Goal: Transaction & Acquisition: Purchase product/service

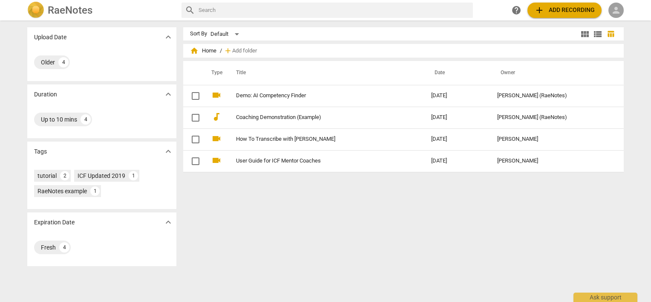
click at [611, 10] on span "person" at bounding box center [616, 10] width 10 height 10
click at [621, 19] on li "Login" at bounding box center [623, 20] width 31 height 20
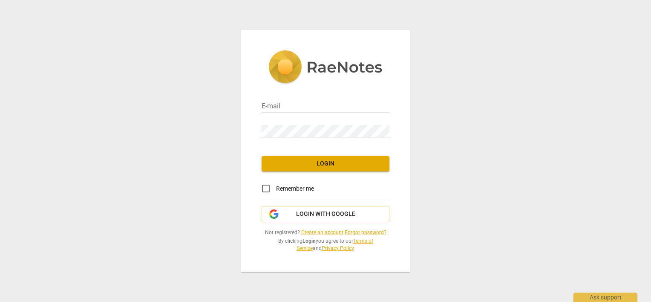
type input "[PERSON_NAME][DOMAIN_NAME][EMAIL_ADDRESS][DOMAIN_NAME]"
click at [312, 161] on span "Login" at bounding box center [325, 163] width 114 height 9
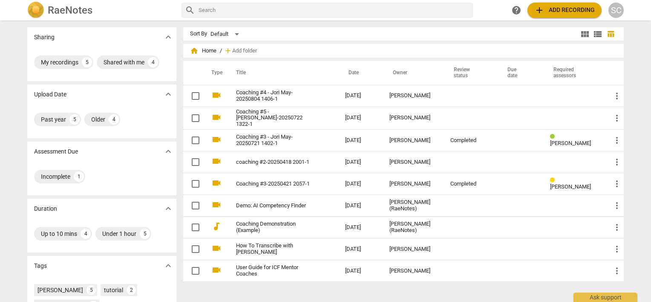
click at [76, 11] on h2 "RaeNotes" at bounding box center [70, 10] width 45 height 12
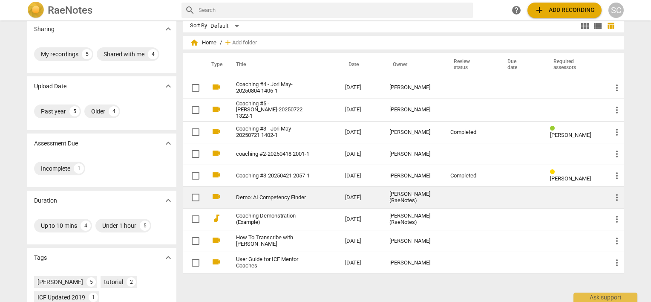
scroll to position [7, 0]
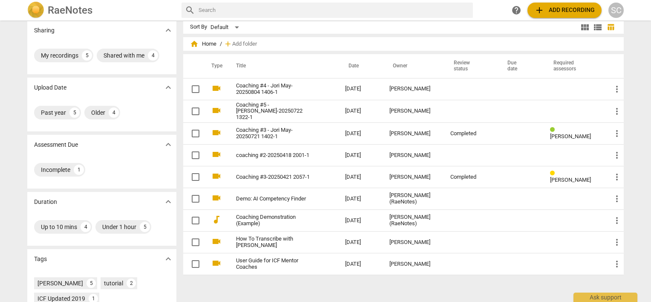
click at [428, 279] on div "home Home / add Add folder Type Title Date Owner Review status Due date Require…" at bounding box center [406, 160] width 447 height 241
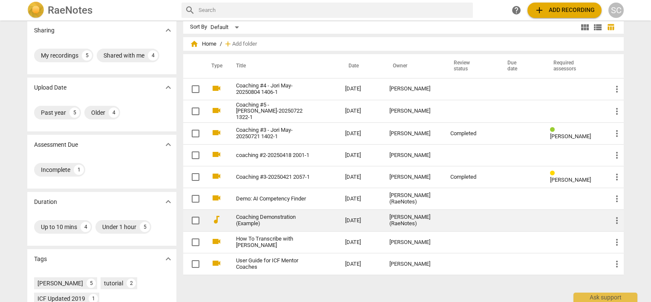
scroll to position [0, 0]
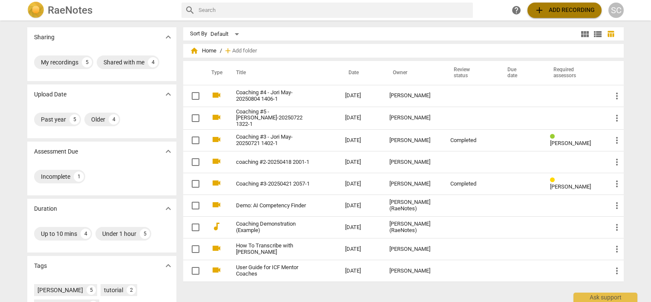
click at [555, 11] on span "add Add recording" at bounding box center [564, 10] width 60 height 10
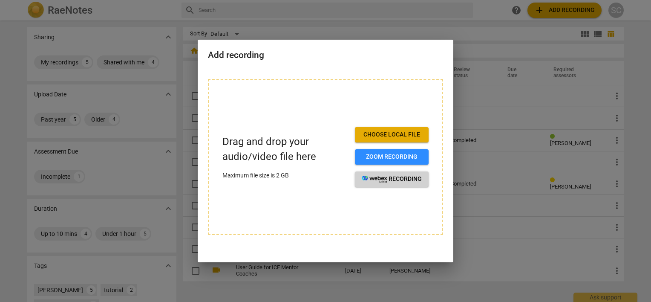
click at [400, 176] on span "recording" at bounding box center [392, 179] width 60 height 9
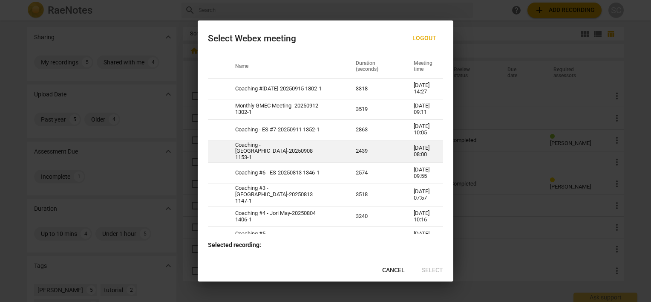
click at [316, 152] on td "Coaching - Birmingham-20250908 1153-1" at bounding box center [285, 151] width 121 height 23
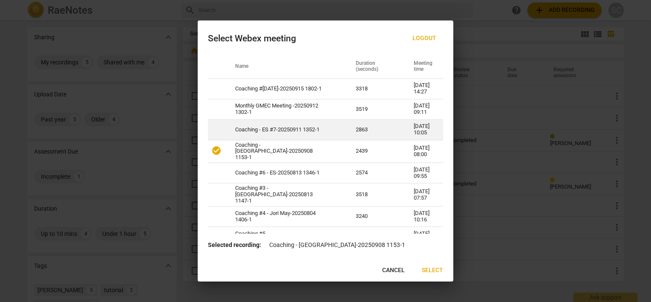
click at [292, 136] on td "Coaching - ES #7-20250911 1352-1" at bounding box center [285, 129] width 121 height 20
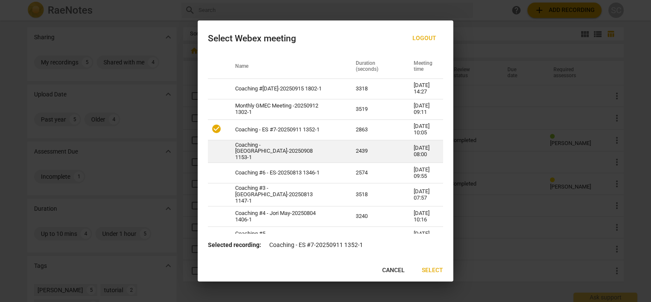
click at [282, 160] on td "Coaching - Birmingham-20250908 1153-1" at bounding box center [285, 151] width 121 height 23
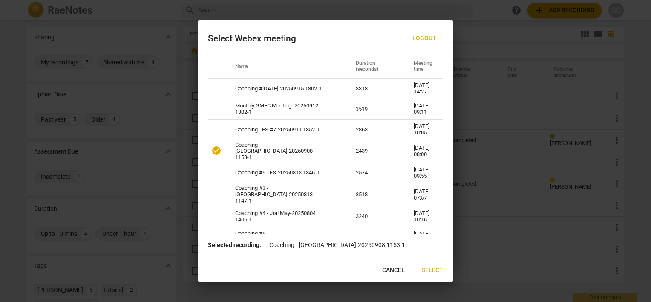
click at [431, 272] on span "Select" at bounding box center [432, 270] width 21 height 9
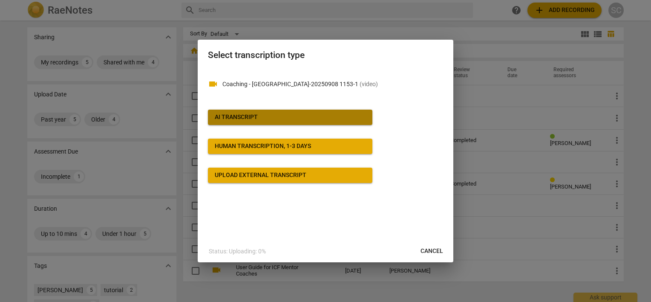
click at [277, 117] on span "AI Transcript" at bounding box center [290, 117] width 151 height 9
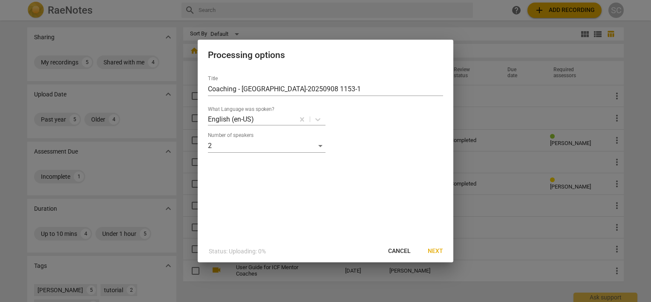
click at [429, 250] on span "Next" at bounding box center [435, 251] width 15 height 9
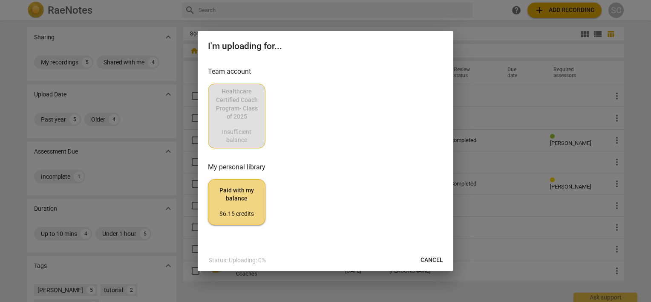
click at [234, 203] on span "Paid with my balance $6.15 credits" at bounding box center [236, 202] width 43 height 32
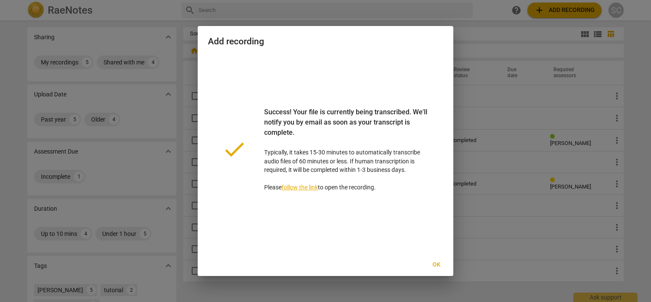
click at [433, 265] on span "Ok" at bounding box center [436, 264] width 14 height 9
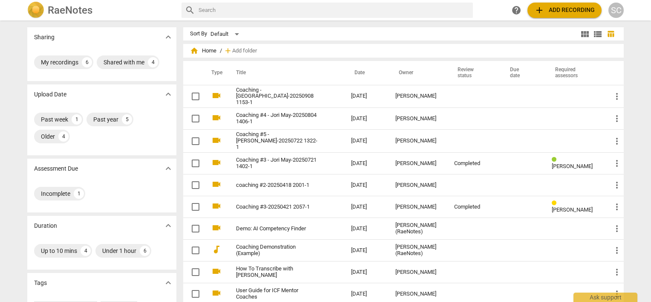
click at [546, 11] on span "add Add recording" at bounding box center [564, 10] width 60 height 10
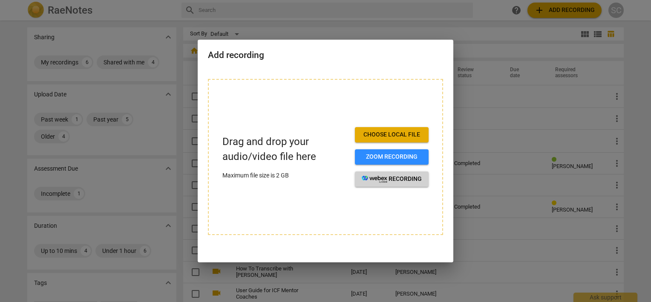
click at [394, 176] on span "recording" at bounding box center [392, 179] width 60 height 9
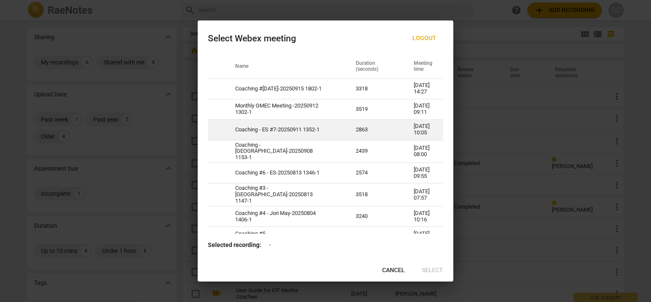
click at [296, 133] on td "Coaching - ES #7-20250911 1352-1" at bounding box center [285, 129] width 121 height 20
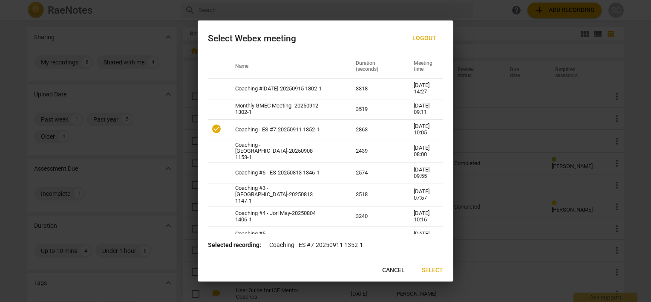
click at [425, 269] on span "Select" at bounding box center [432, 270] width 21 height 9
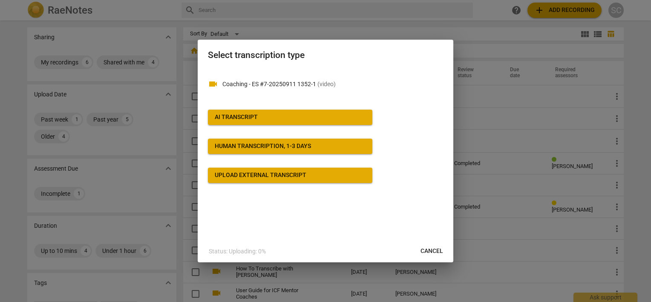
click at [307, 115] on span "AI Transcript" at bounding box center [290, 117] width 151 height 9
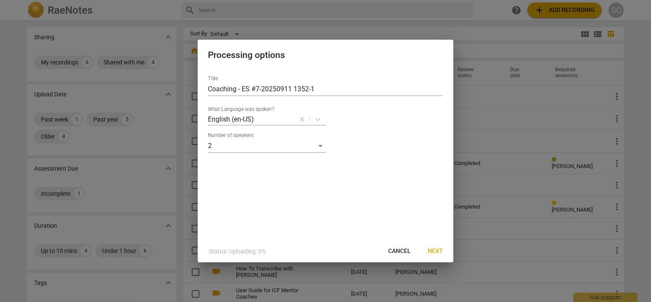
click at [429, 247] on span "Next" at bounding box center [435, 251] width 15 height 9
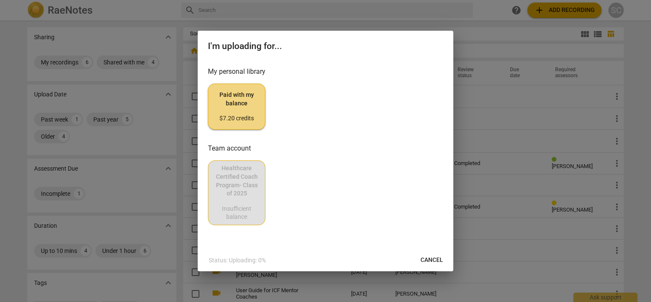
click at [225, 98] on span "Paid with my balance $7.20 credits" at bounding box center [236, 107] width 43 height 32
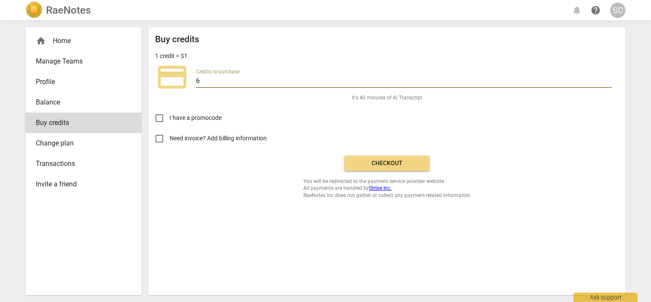
click at [263, 79] on input "6" at bounding box center [404, 81] width 416 height 12
type input "12"
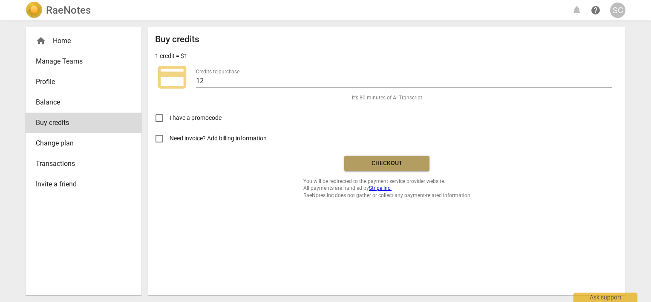
click at [408, 164] on span "Checkout" at bounding box center [387, 163] width 72 height 9
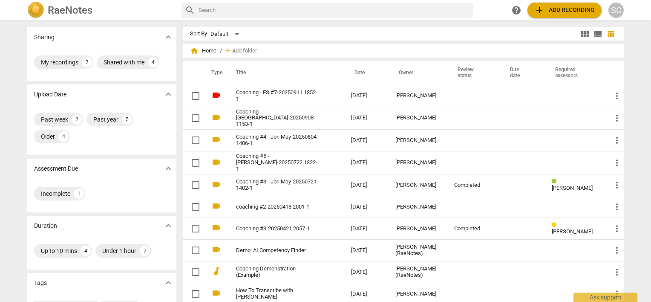
click at [574, 7] on span "add Add recording" at bounding box center [564, 10] width 60 height 10
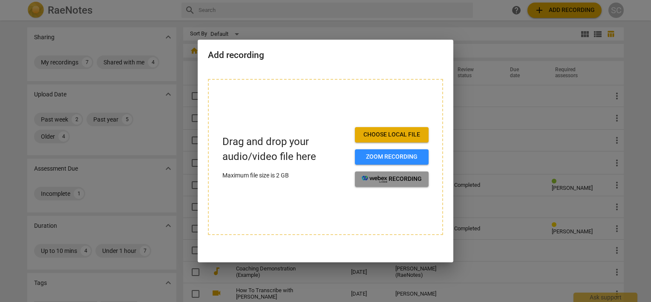
click at [397, 180] on span "recording" at bounding box center [392, 179] width 60 height 9
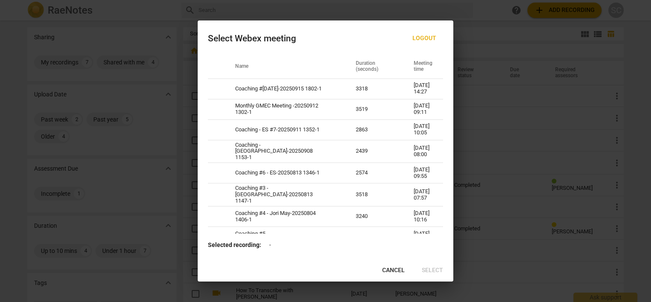
drag, startPoint x: 312, startPoint y: 30, endPoint x: 377, endPoint y: 32, distance: 64.8
click at [377, 32] on div "Select Webex meeting Logout" at bounding box center [326, 37] width 256 height 34
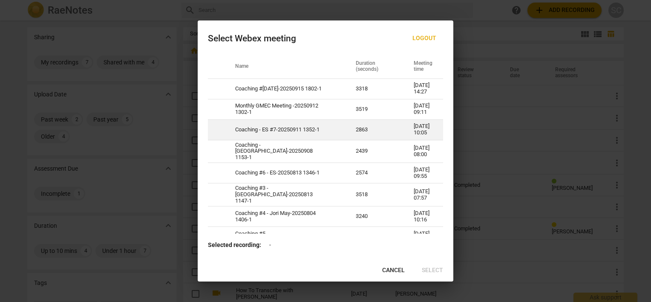
click at [291, 135] on td "Coaching - ES #7-20250911 1352-1" at bounding box center [285, 129] width 121 height 20
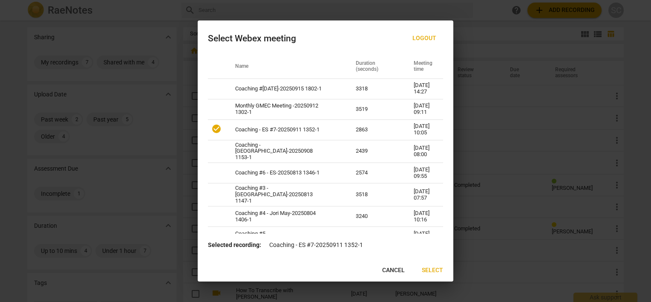
click at [439, 270] on span "Select" at bounding box center [432, 270] width 21 height 9
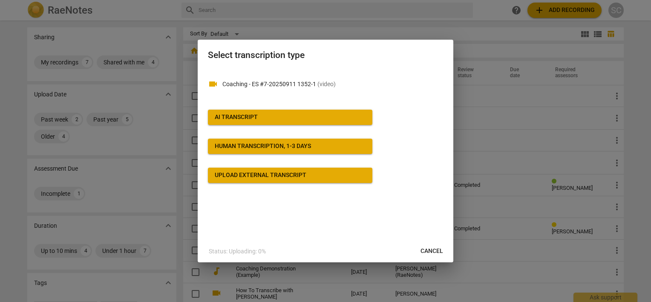
click at [288, 114] on span "AI Transcript" at bounding box center [290, 117] width 151 height 9
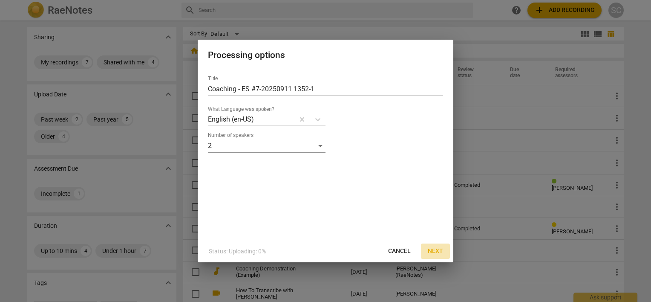
click at [436, 253] on span "Next" at bounding box center [435, 251] width 15 height 9
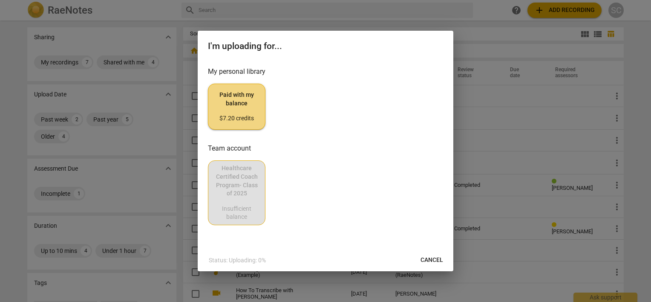
click at [237, 108] on span "Paid with my balance $7.20 credits" at bounding box center [236, 107] width 43 height 32
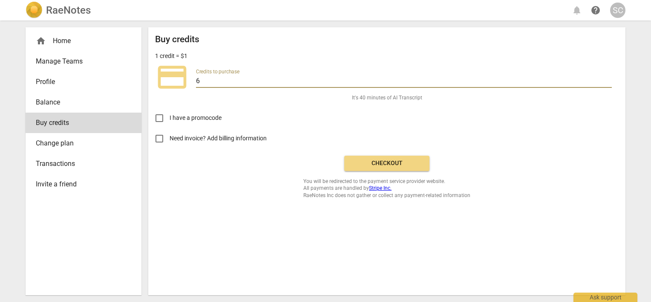
drag, startPoint x: 217, startPoint y: 83, endPoint x: 177, endPoint y: 84, distance: 40.0
click at [177, 84] on div "credit_card Credits to purchase 6" at bounding box center [386, 77] width 463 height 34
type input "15"
click at [380, 163] on span "Checkout" at bounding box center [387, 163] width 72 height 9
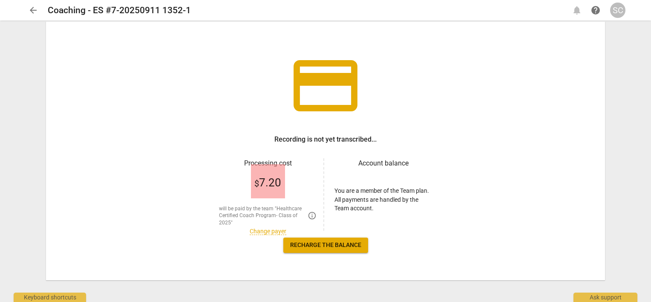
scroll to position [29, 0]
click at [262, 232] on link "Change payer" at bounding box center [268, 230] width 37 height 7
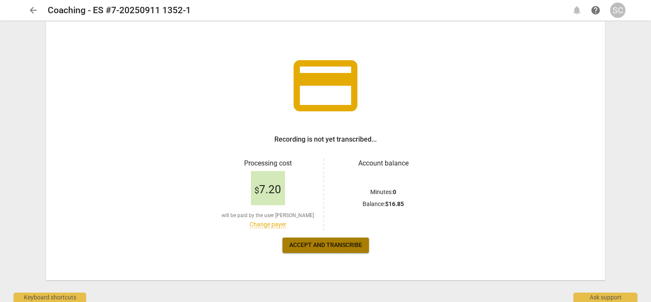
click at [320, 244] on span "Accept and transcribe" at bounding box center [325, 245] width 73 height 9
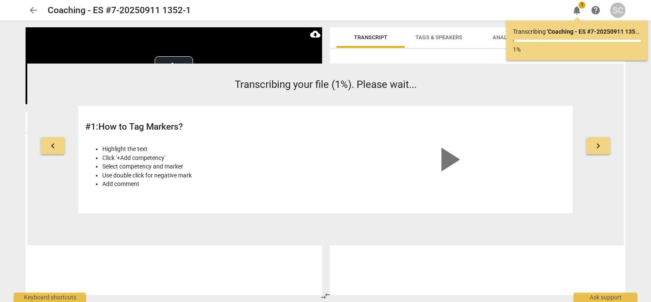
click at [34, 13] on span "arrow_back" at bounding box center [33, 10] width 10 height 10
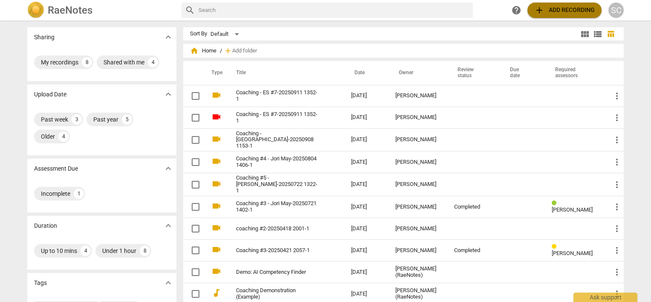
click at [557, 10] on span "add Add recording" at bounding box center [564, 10] width 60 height 10
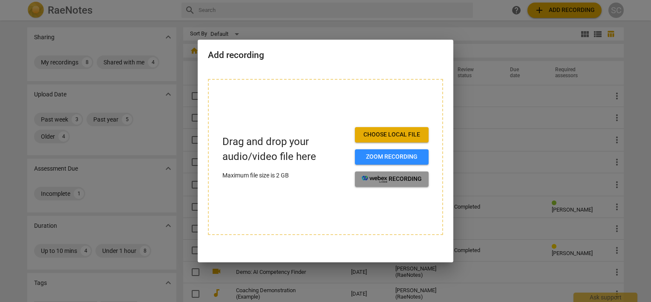
click at [397, 180] on span "recording" at bounding box center [392, 179] width 60 height 9
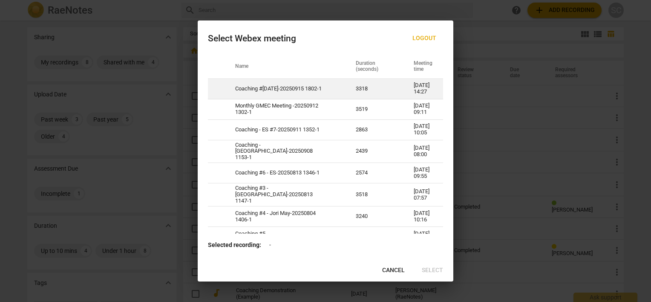
click at [291, 83] on td "Coaching #[DATE]-20250915 1802-1" at bounding box center [285, 88] width 121 height 20
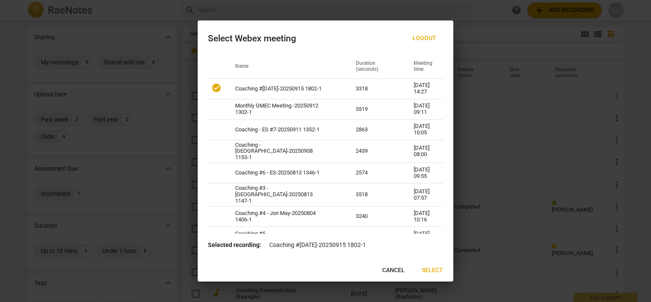
click at [428, 264] on button "Select" at bounding box center [432, 269] width 35 height 15
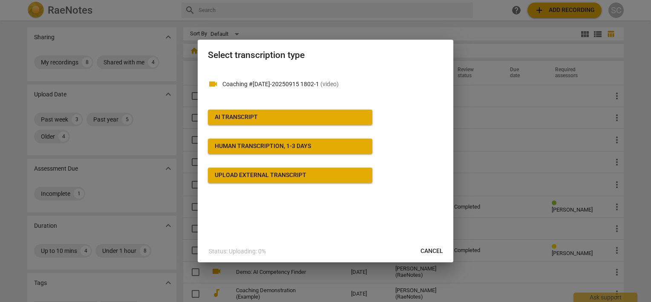
click at [264, 121] on span "AI Transcript" at bounding box center [290, 117] width 151 height 9
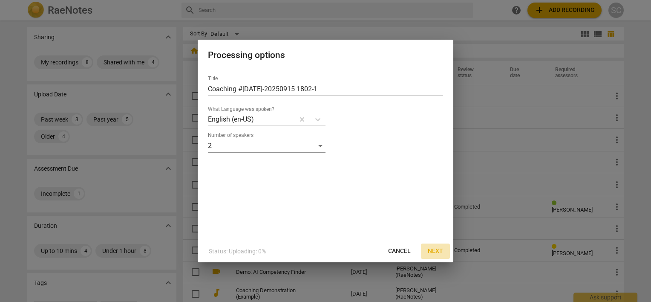
click at [427, 250] on button "Next" at bounding box center [435, 250] width 29 height 15
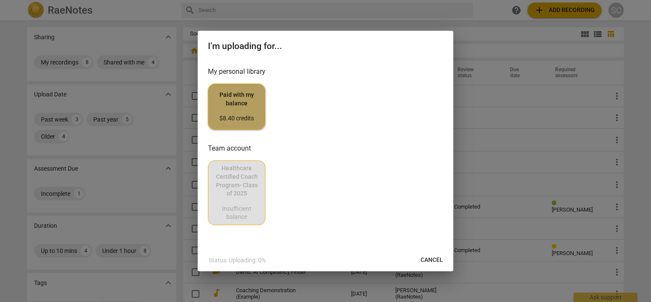
click at [246, 102] on span "Paid with my balance $8.40 credits" at bounding box center [236, 107] width 43 height 32
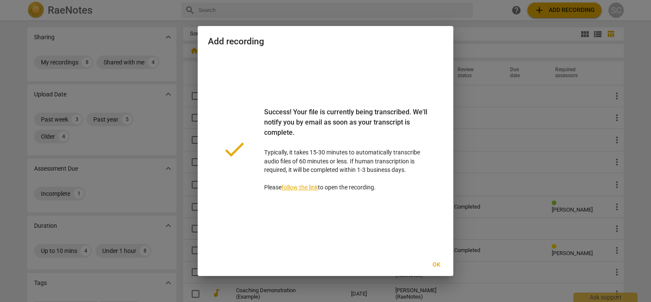
click at [439, 265] on span "Ok" at bounding box center [436, 264] width 14 height 9
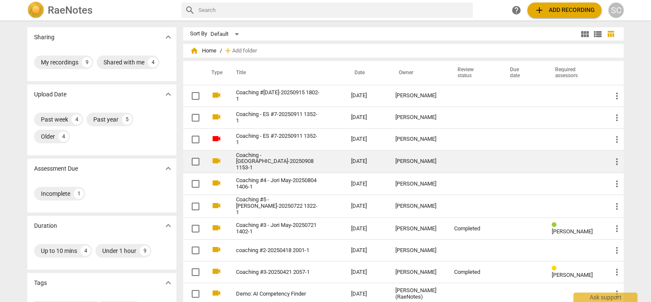
click at [262, 158] on link "Coaching - [GEOGRAPHIC_DATA]-20250908 1153-1" at bounding box center [278, 161] width 84 height 19
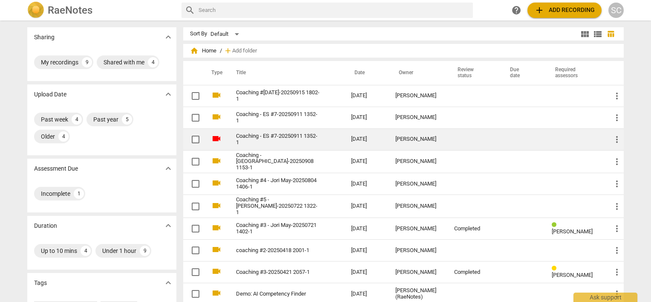
click at [247, 139] on link "Coaching - ES #7-20250911 1352-1" at bounding box center [278, 139] width 84 height 13
click at [195, 138] on input "checkbox" at bounding box center [196, 139] width 18 height 10
checkbox input "false"
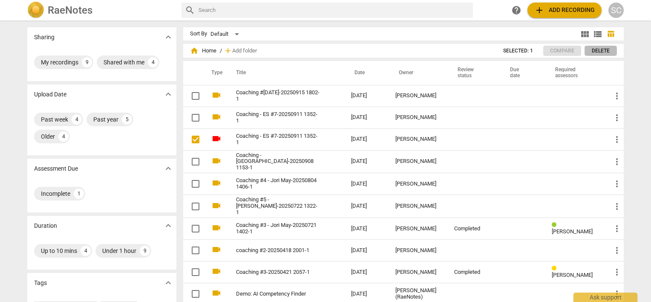
click at [598, 52] on span "Delete" at bounding box center [601, 50] width 18 height 7
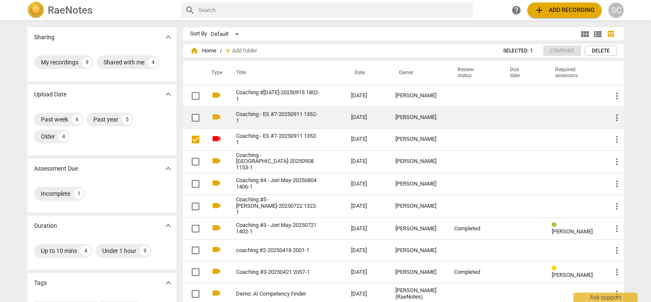
click at [280, 111] on link "Coaching - ES #7-20250911 1352-1" at bounding box center [278, 117] width 84 height 13
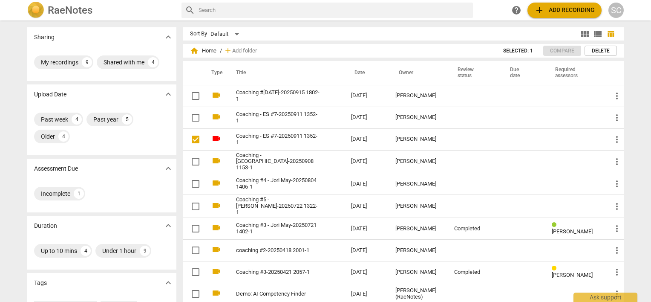
click at [596, 53] on span "Delete" at bounding box center [601, 50] width 18 height 7
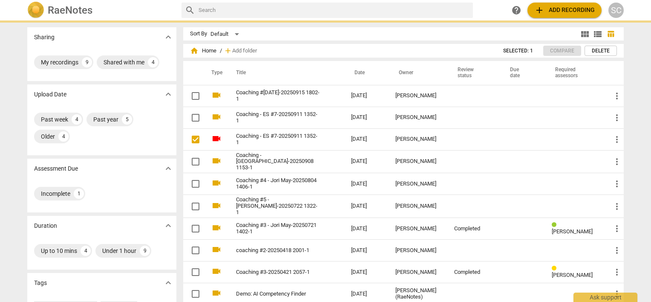
checkbox input "false"
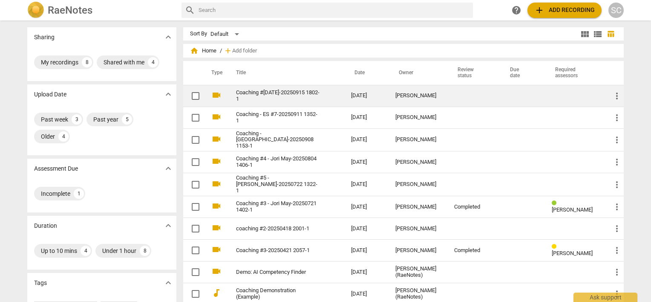
click at [257, 94] on link "Coaching #[DATE]-20250915 1802-1" at bounding box center [278, 95] width 84 height 13
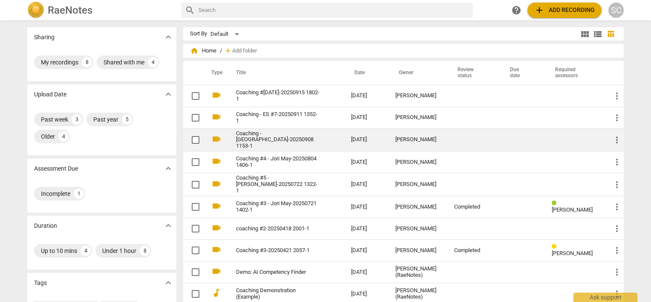
click at [281, 138] on link "Coaching - [GEOGRAPHIC_DATA]-20250908 1153-1" at bounding box center [278, 139] width 84 height 19
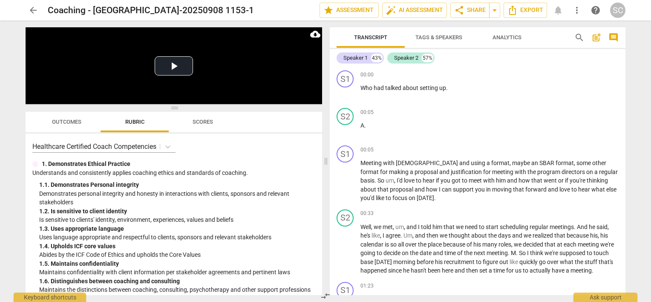
click at [448, 34] on span "Tags & Speakers" at bounding box center [438, 37] width 47 height 6
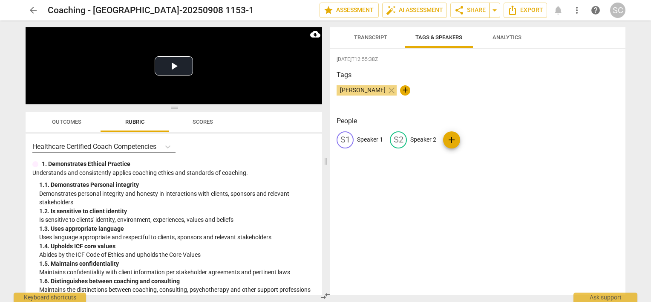
click at [503, 34] on span "Analytics" at bounding box center [506, 37] width 29 height 6
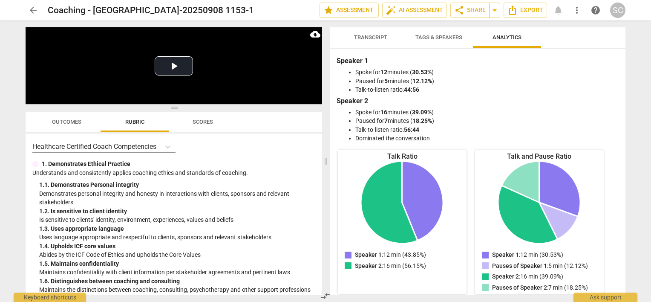
click at [436, 38] on span "Tags & Speakers" at bounding box center [438, 37] width 47 height 6
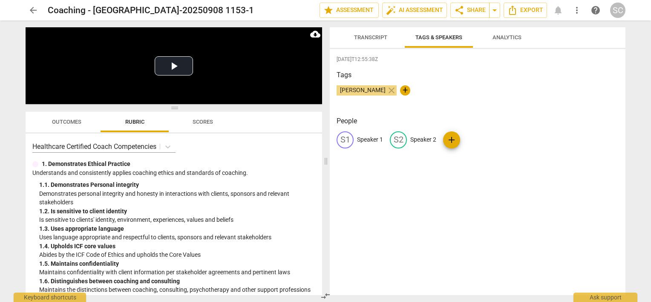
click at [356, 38] on span "Transcript" at bounding box center [370, 37] width 33 height 6
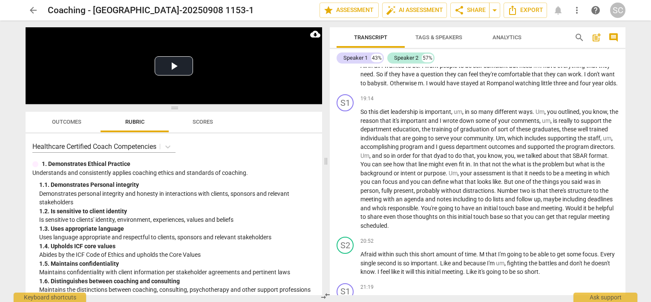
scroll to position [2216, 0]
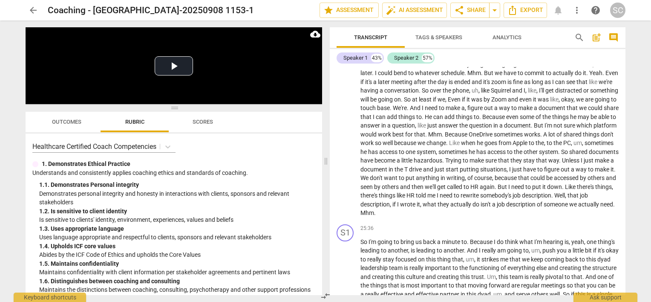
click at [561, 172] on span "out" at bounding box center [566, 169] width 10 height 7
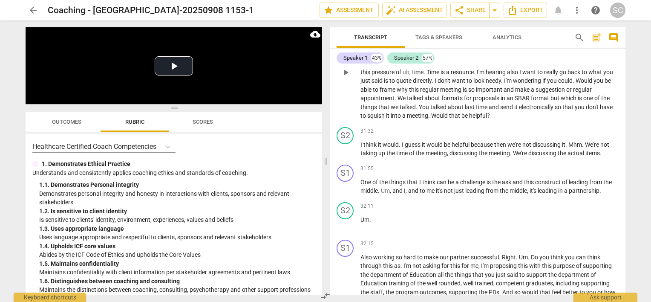
scroll to position [3446, 0]
click at [354, 56] on div "Speaker 1" at bounding box center [355, 58] width 24 height 9
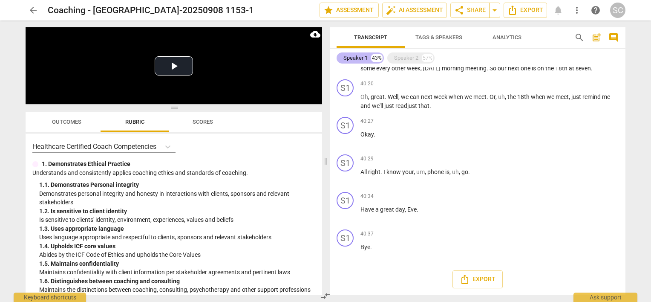
scroll to position [1538, 0]
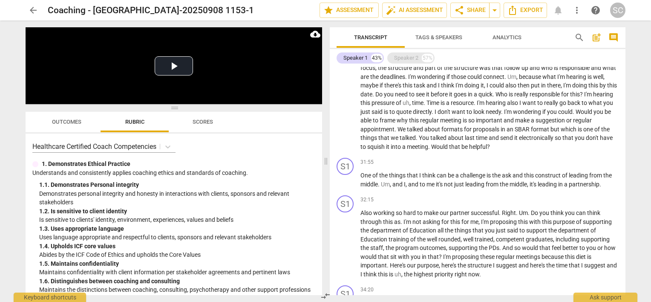
click at [408, 56] on div "Speaker 2" at bounding box center [406, 58] width 24 height 9
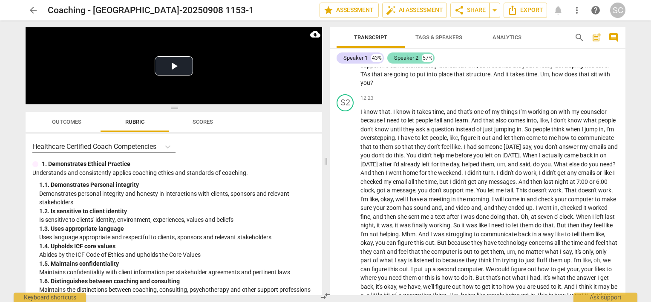
scroll to position [3446, 0]
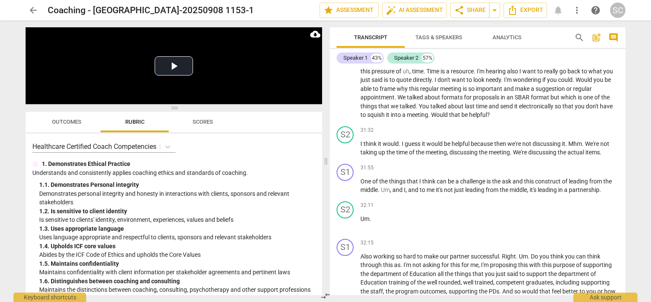
click at [511, 37] on span "Analytics" at bounding box center [506, 37] width 29 height 6
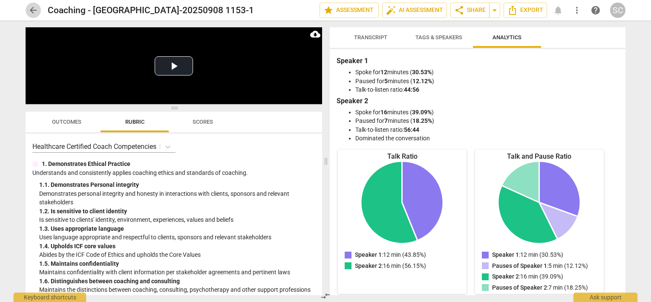
click at [28, 11] on span "arrow_back" at bounding box center [33, 10] width 10 height 10
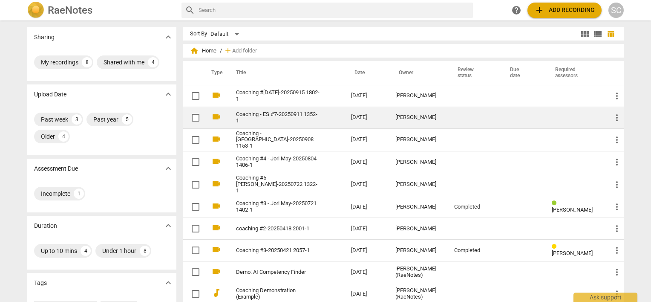
click at [285, 114] on link "Coaching - ES #7-20250911 1352-1" at bounding box center [278, 117] width 84 height 13
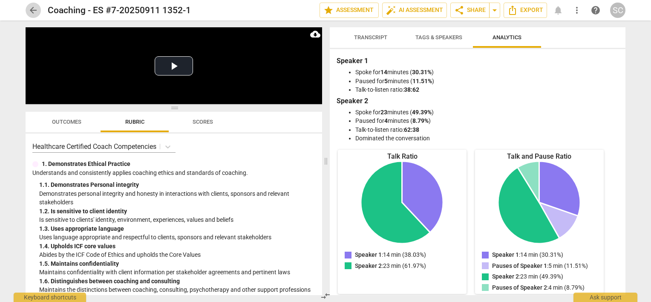
click at [33, 9] on span "arrow_back" at bounding box center [33, 10] width 10 height 10
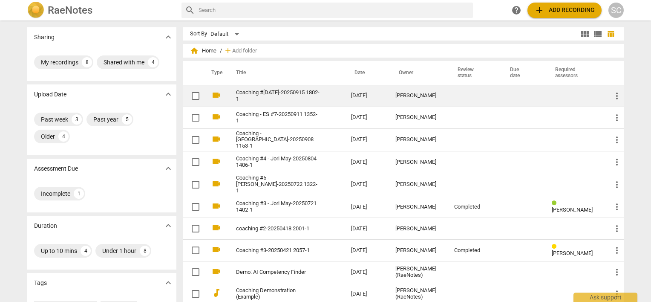
click at [262, 94] on link "Coaching #[DATE]-20250915 1802-1" at bounding box center [278, 95] width 84 height 13
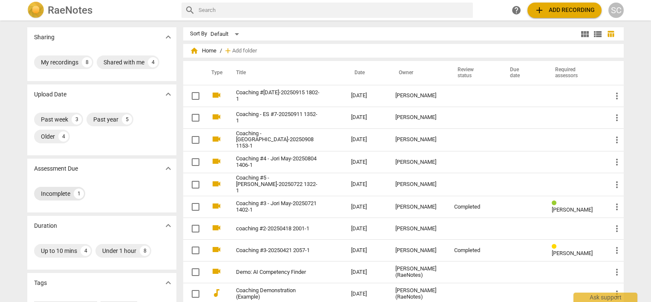
click at [64, 195] on div "Incomplete" at bounding box center [55, 193] width 29 height 9
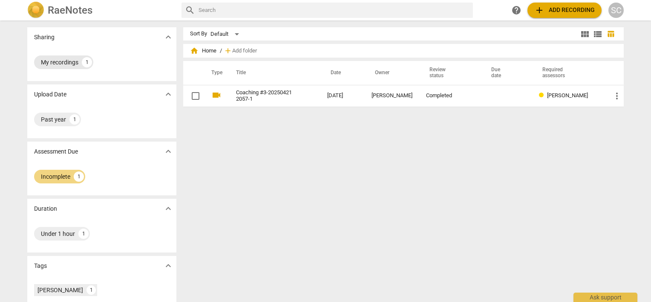
click at [51, 67] on div "My recordings 1" at bounding box center [63, 62] width 59 height 14
click at [73, 63] on div "My recordings" at bounding box center [59, 62] width 37 height 9
click at [66, 177] on div "Incomplete" at bounding box center [55, 176] width 29 height 9
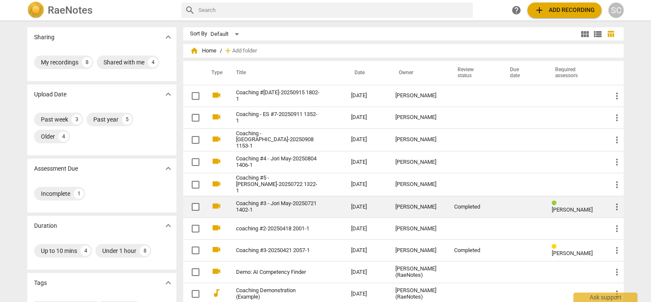
click at [615, 202] on span "more_vert" at bounding box center [617, 206] width 10 height 10
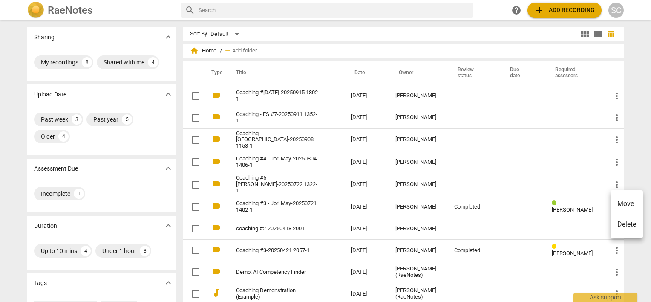
click at [641, 158] on div at bounding box center [325, 151] width 651 height 302
click at [584, 32] on span "view_module" at bounding box center [585, 34] width 10 height 10
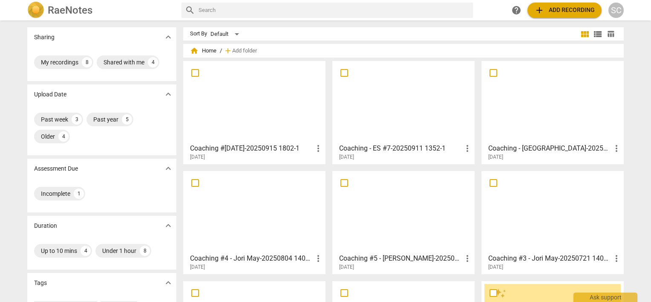
click at [596, 31] on span "view_list" at bounding box center [597, 34] width 10 height 10
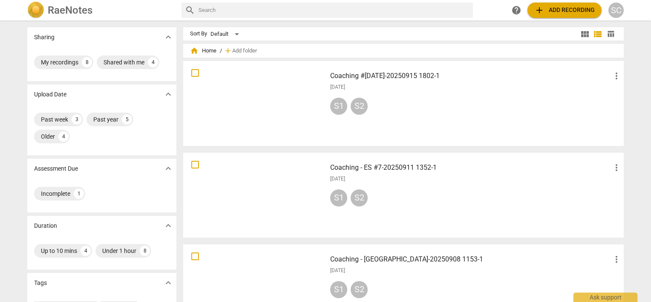
click at [611, 34] on span "table_chart" at bounding box center [611, 34] width 8 height 8
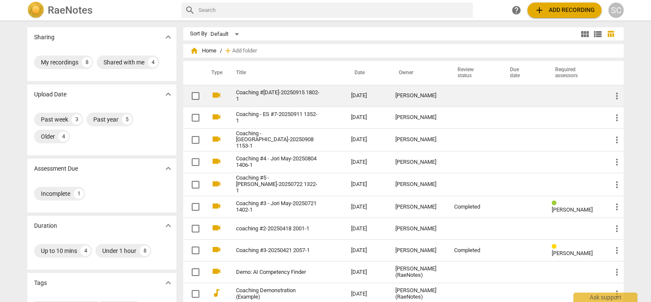
click at [272, 92] on link "Coaching #[DATE]-20250915 1802-1" at bounding box center [278, 95] width 84 height 13
